Goal: Transaction & Acquisition: Download file/media

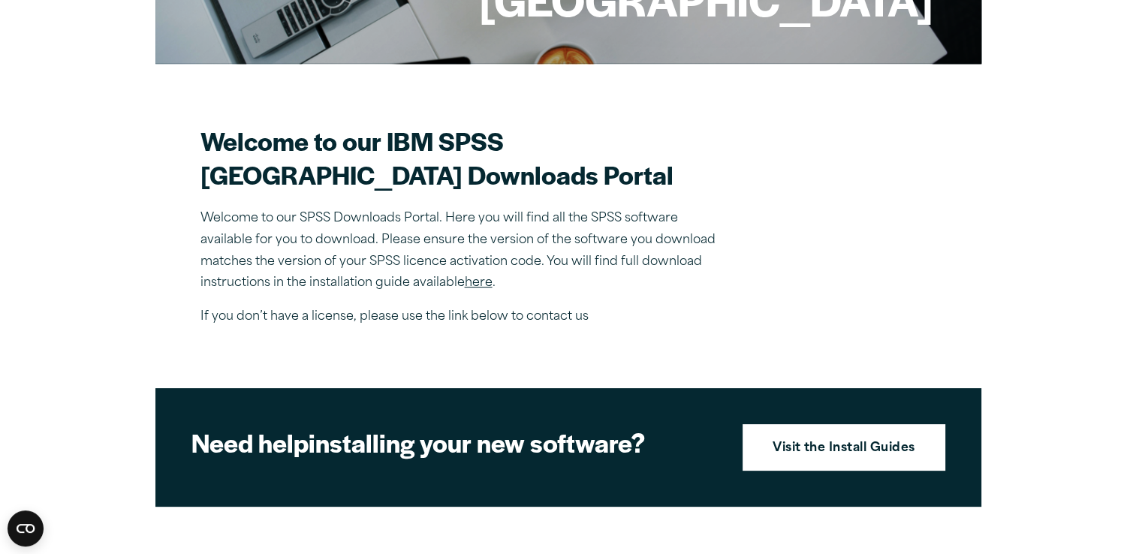
scroll to position [352, 0]
click at [471, 289] on link "here" at bounding box center [479, 283] width 28 height 12
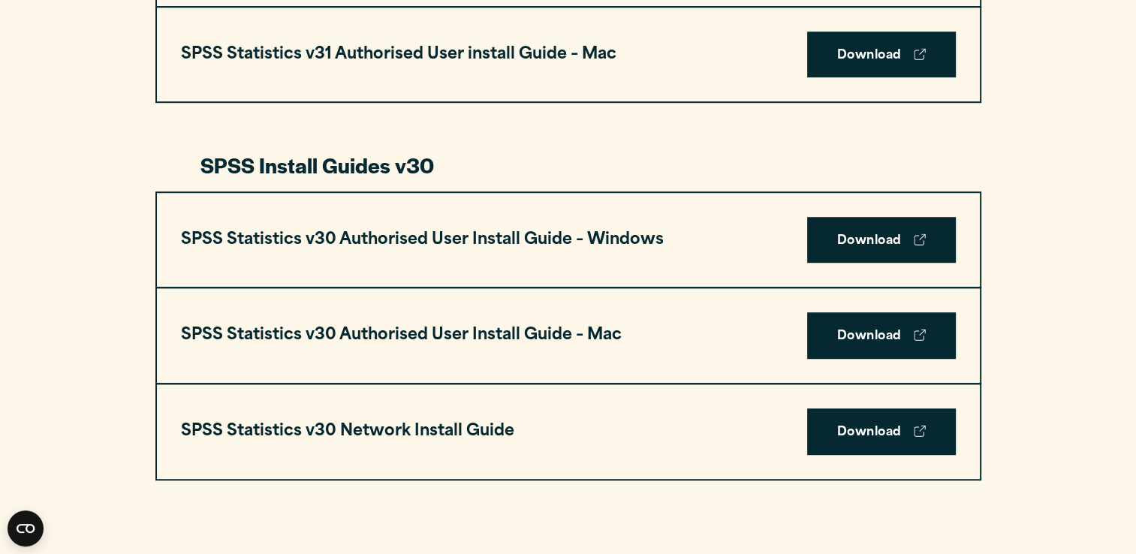
scroll to position [970, 0]
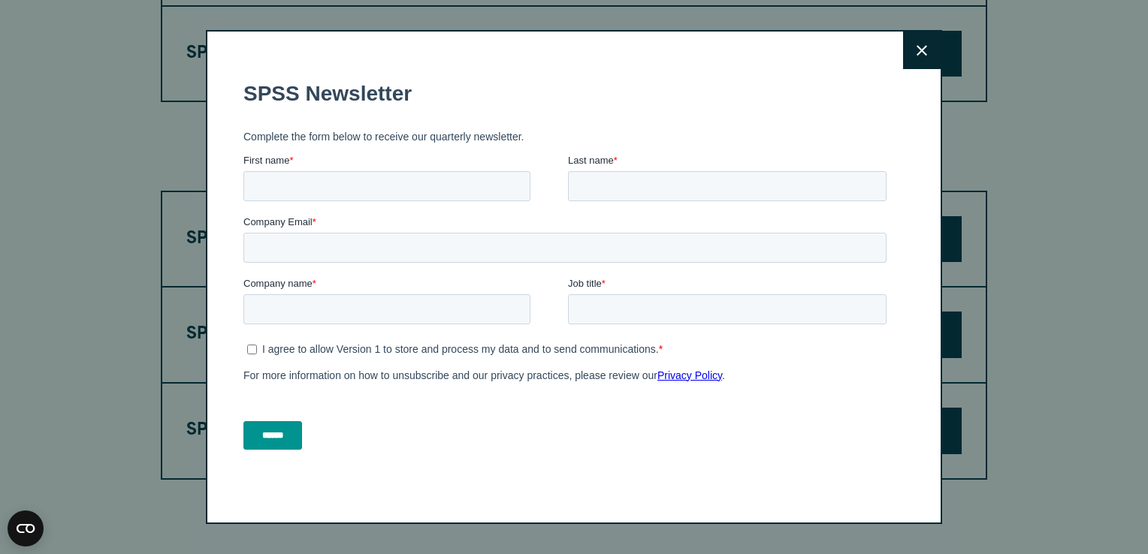
click at [921, 54] on icon at bounding box center [921, 50] width 11 height 11
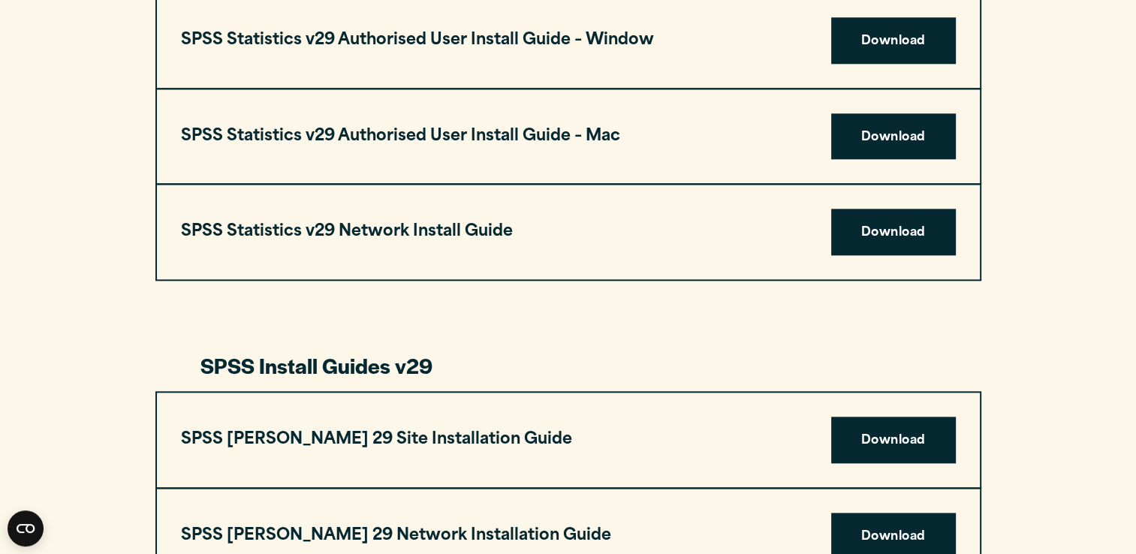
scroll to position [1541, 0]
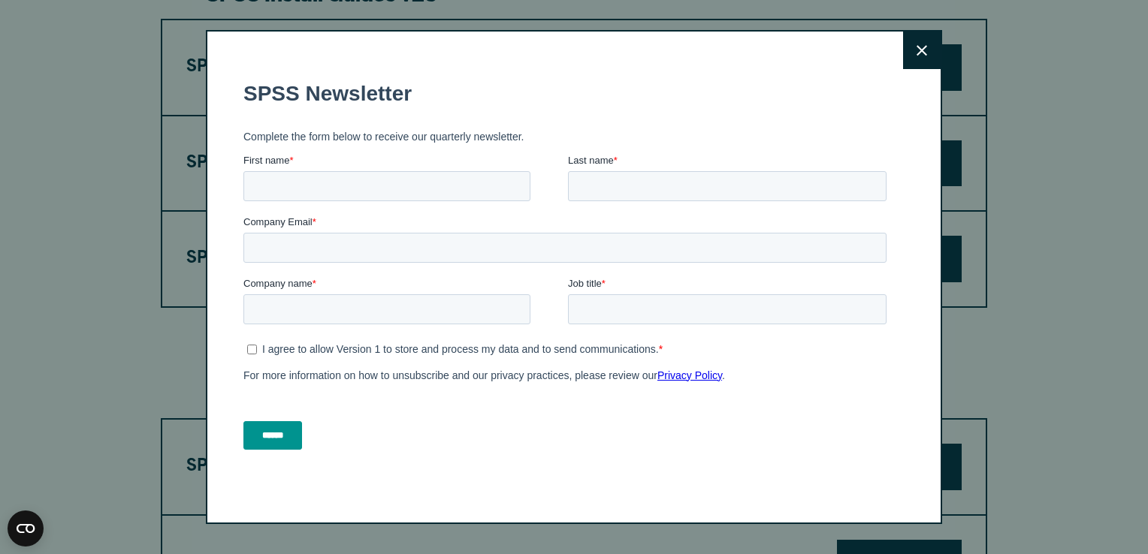
click at [917, 54] on icon at bounding box center [921, 50] width 11 height 11
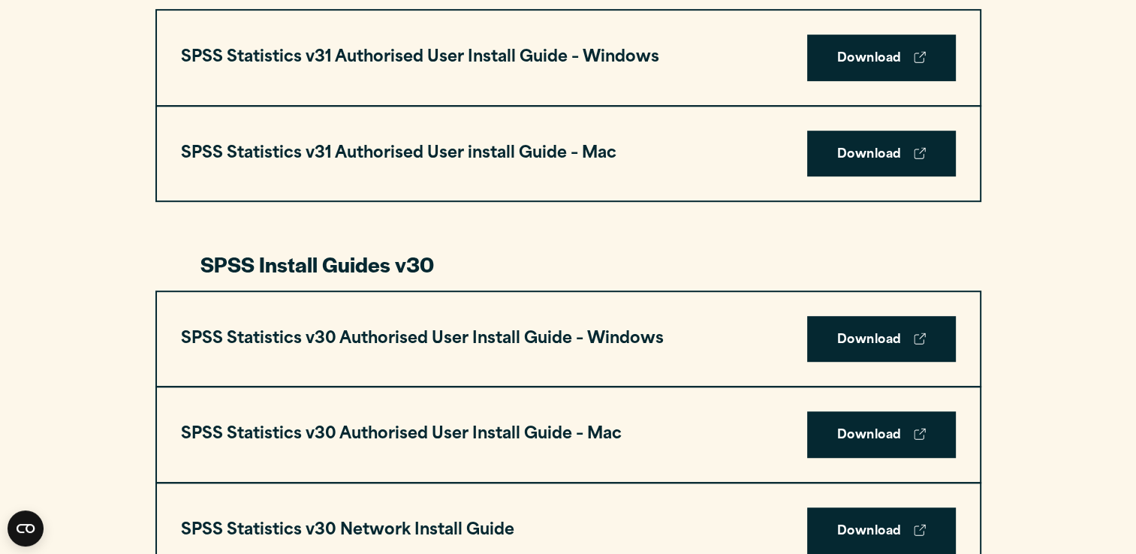
scroll to position [931, 0]
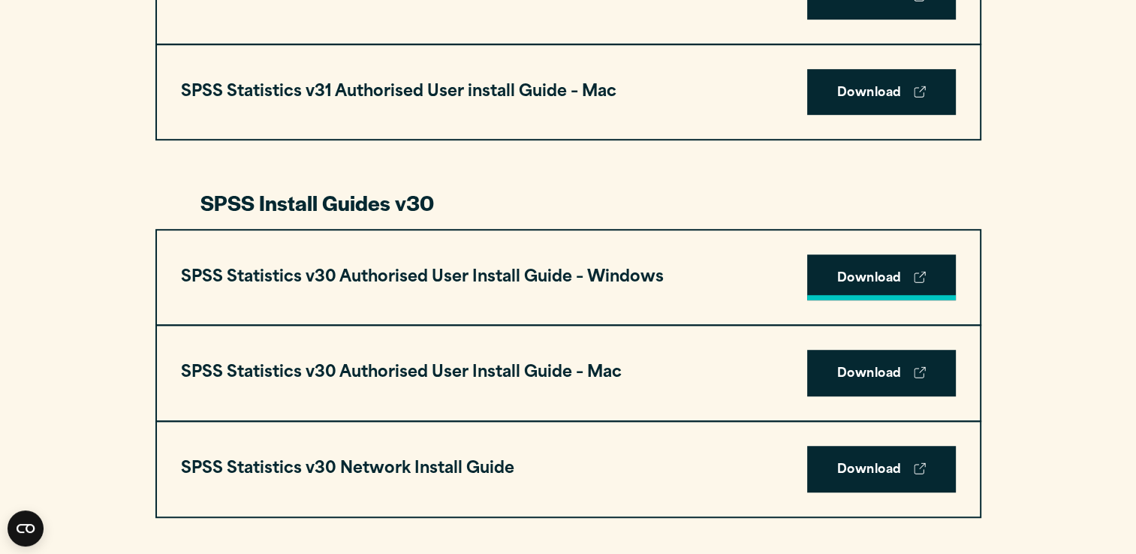
click at [819, 279] on link "Download" at bounding box center [881, 278] width 149 height 47
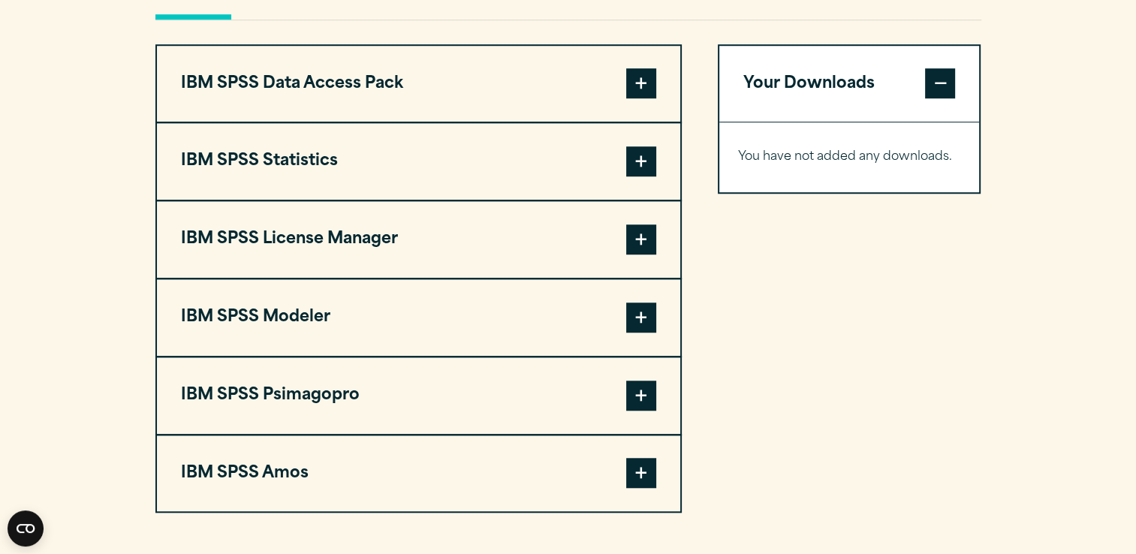
scroll to position [1155, 0]
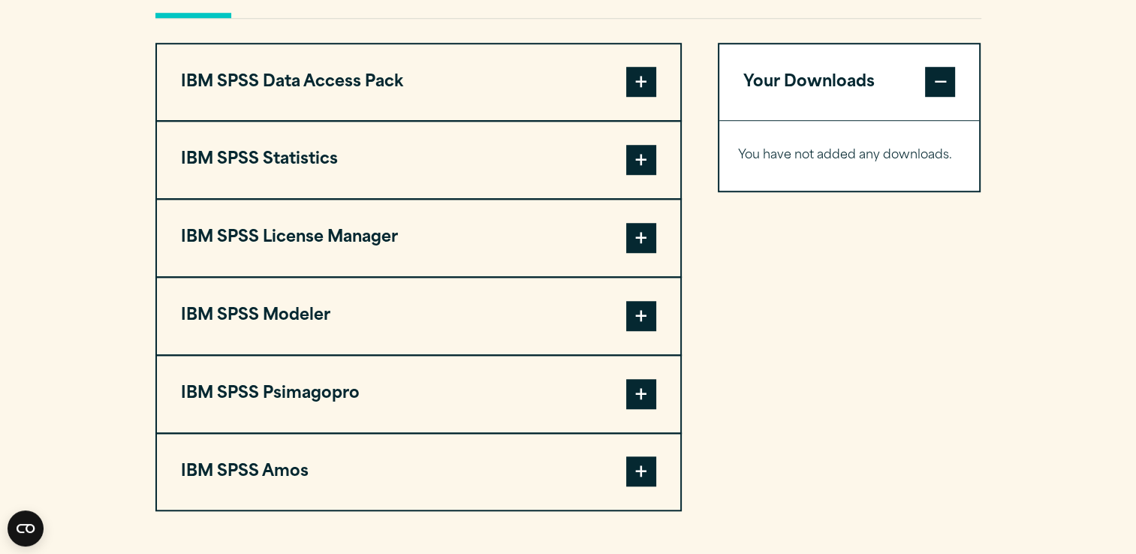
click at [642, 175] on span at bounding box center [641, 160] width 30 height 30
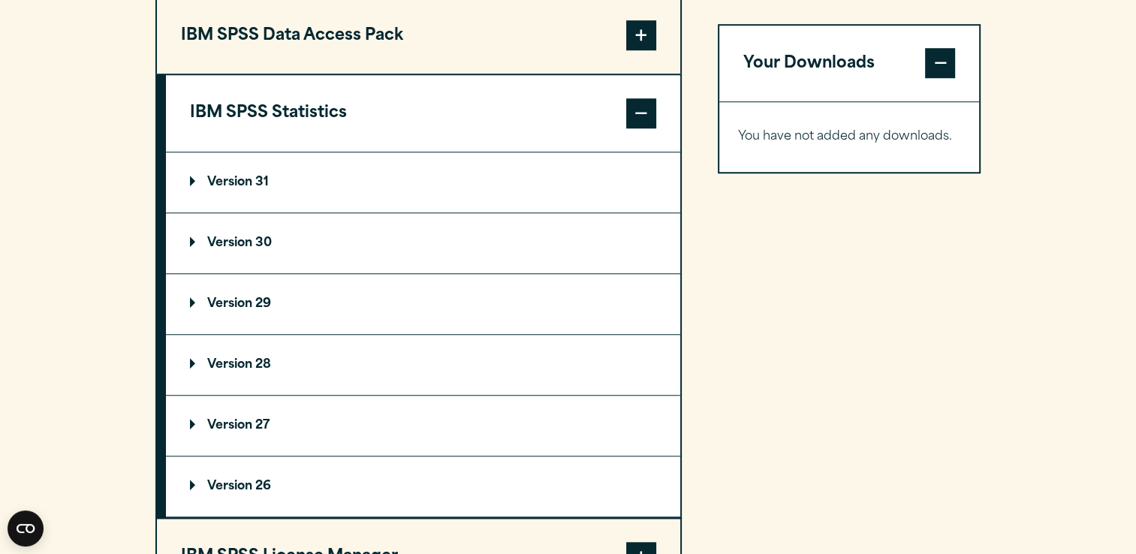
scroll to position [1205, 0]
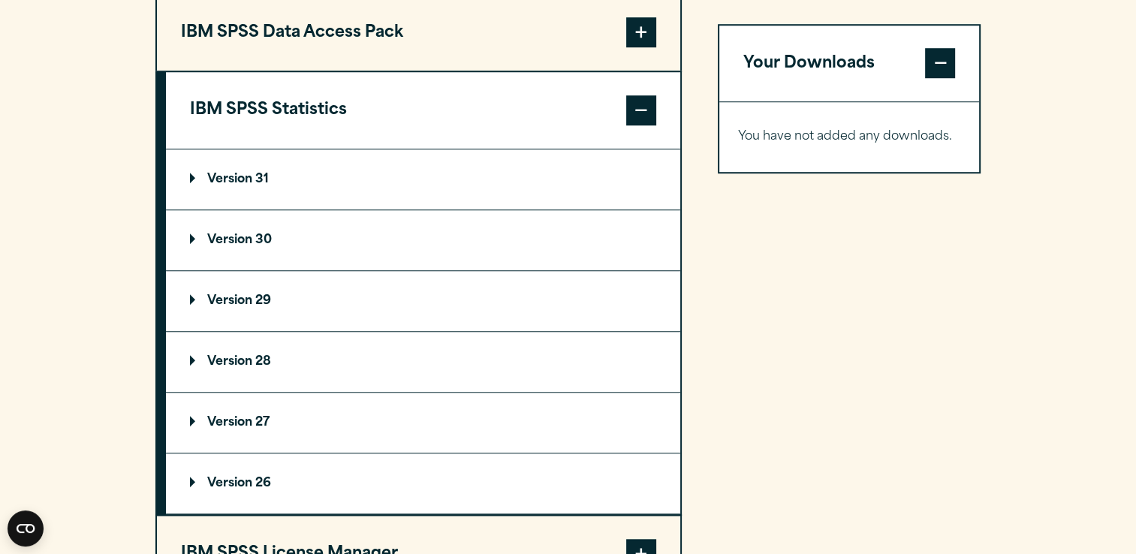
click at [248, 246] on p "Version 30" at bounding box center [231, 240] width 82 height 12
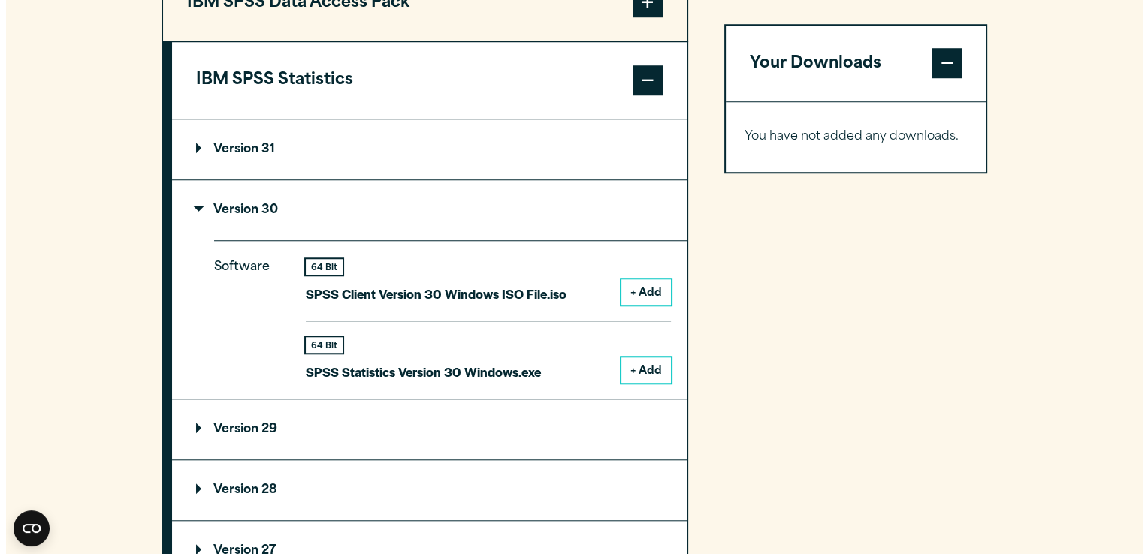
scroll to position [1235, 0]
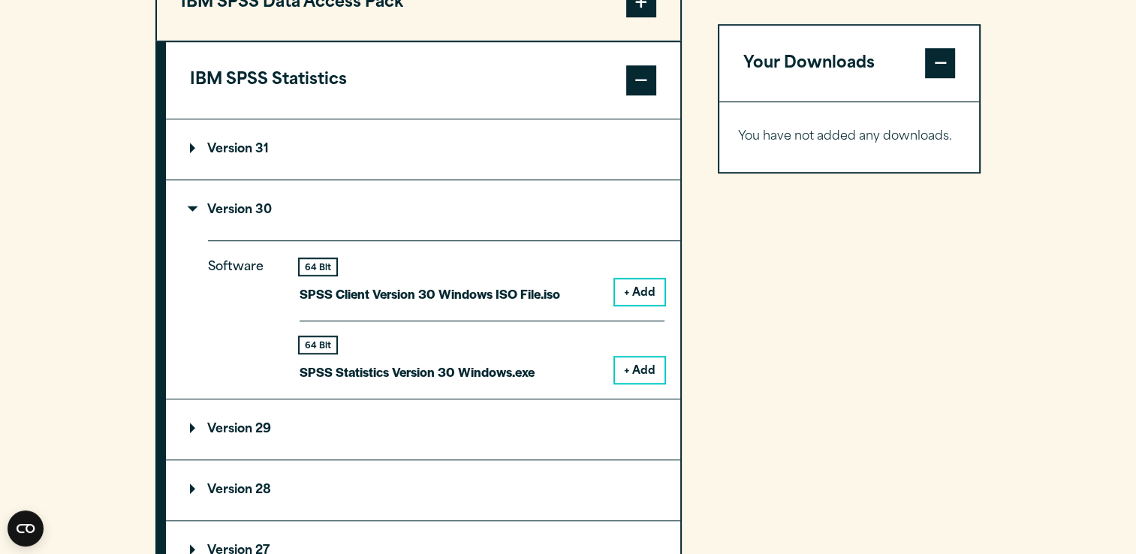
click at [647, 383] on button "+ Add" at bounding box center [640, 371] width 50 height 26
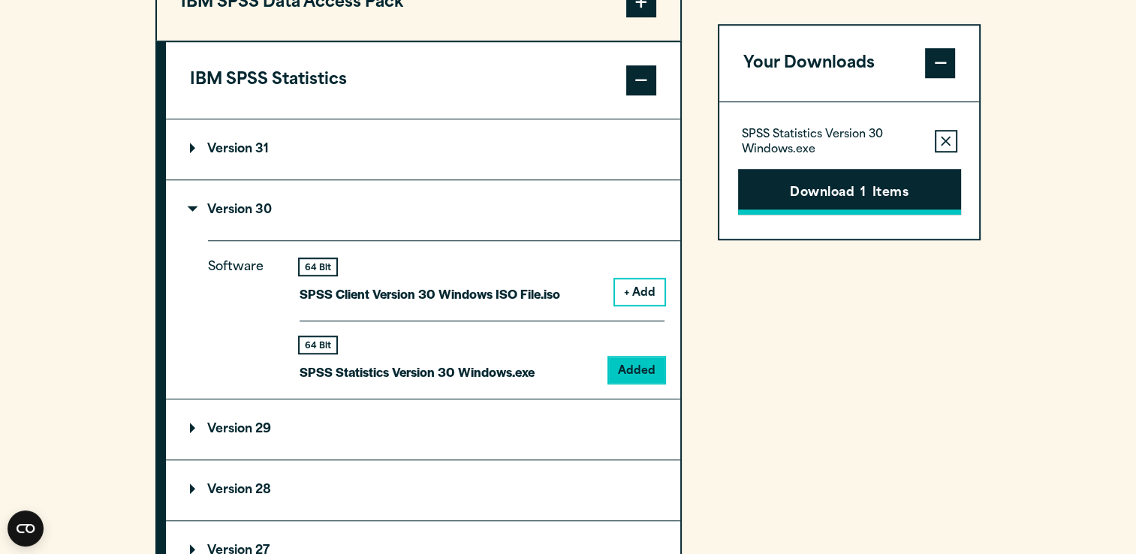
click at [840, 190] on button "Download 1 Items" at bounding box center [849, 192] width 223 height 47
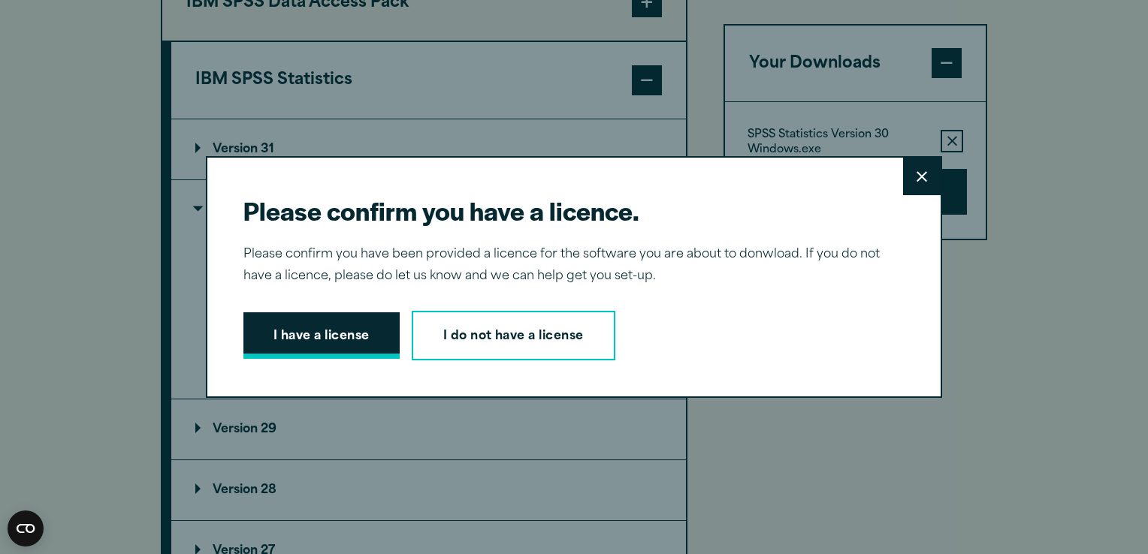
click at [306, 340] on button "I have a license" at bounding box center [321, 335] width 156 height 47
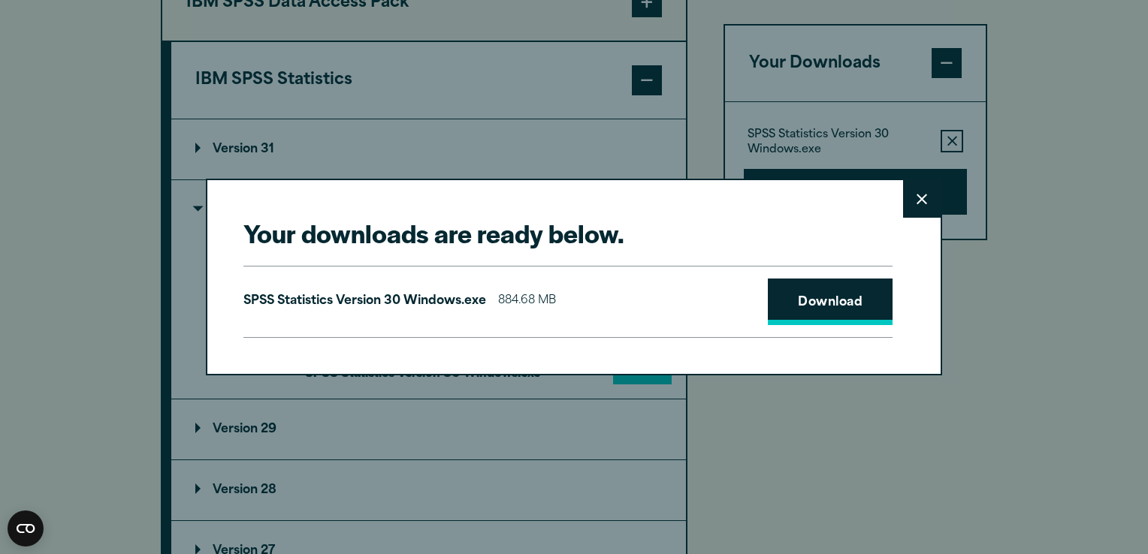
click at [841, 297] on link "Download" at bounding box center [830, 302] width 125 height 47
